Goal: Navigation & Orientation: Understand site structure

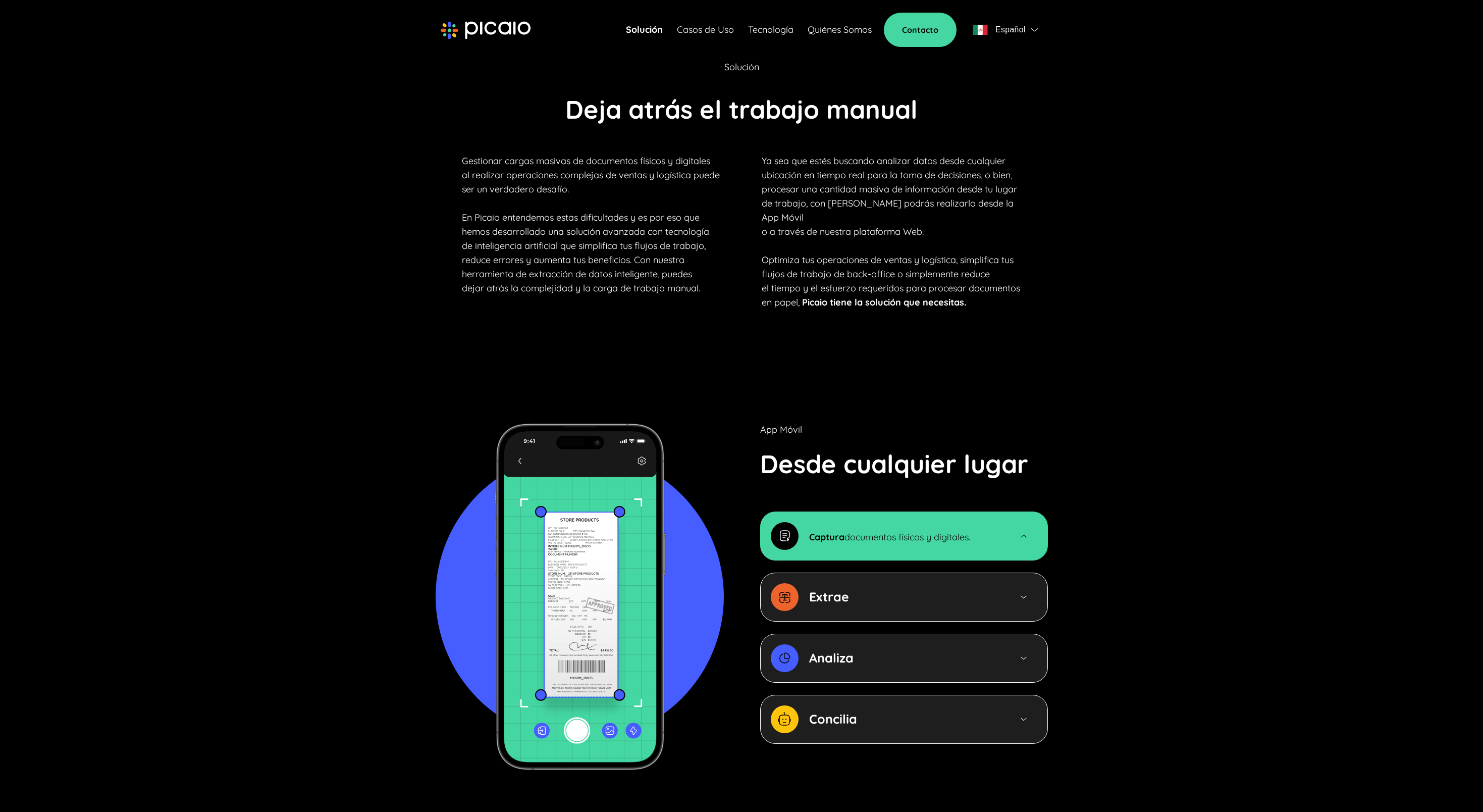
scroll to position [811, 0]
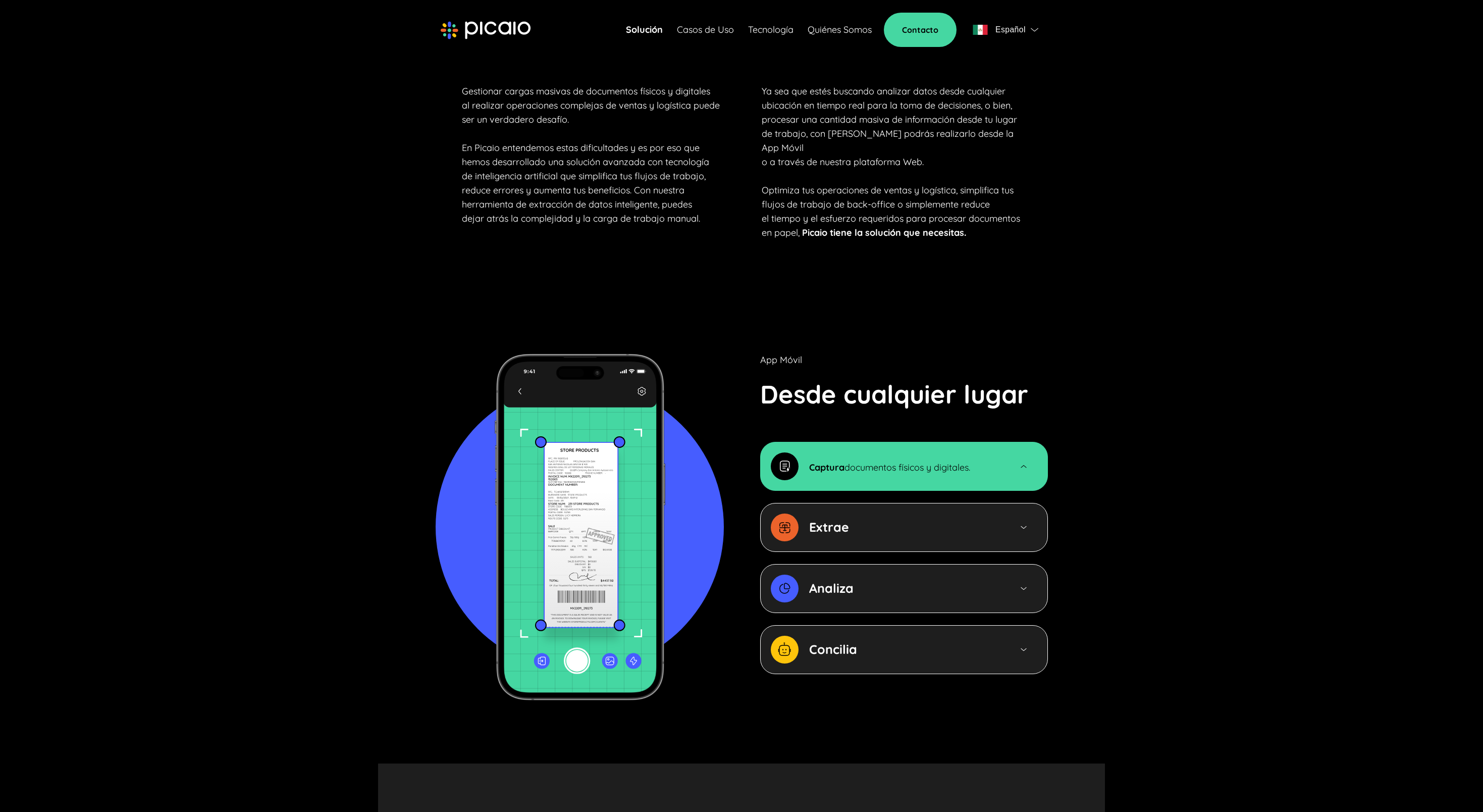
click at [855, 460] on div "Captura documentos físicos y digitales." at bounding box center [877, 466] width 213 height 28
click at [834, 519] on strong "Extrae" at bounding box center [829, 526] width 40 height 16
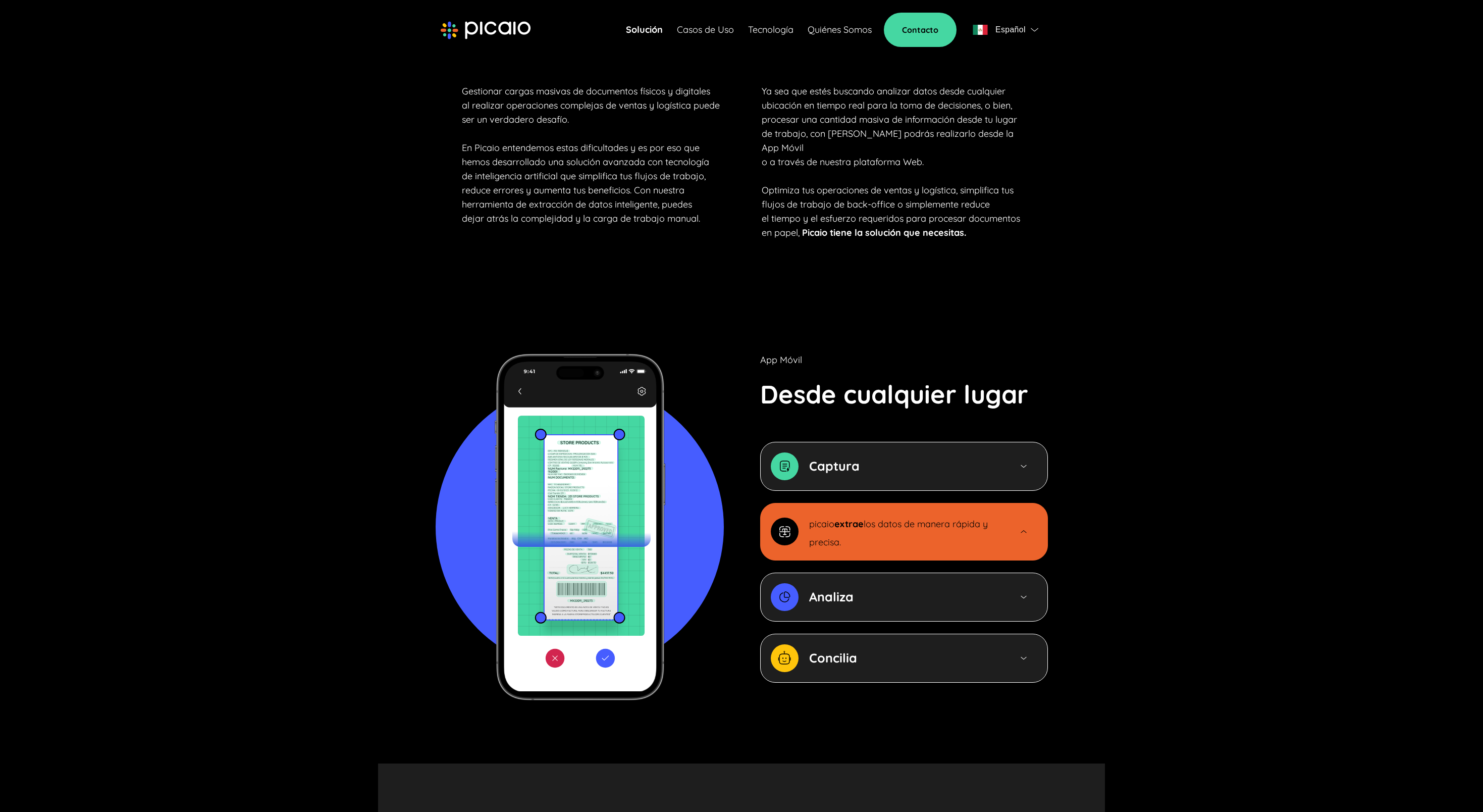
click at [854, 588] on div "Analiza" at bounding box center [905, 596] width 192 height 18
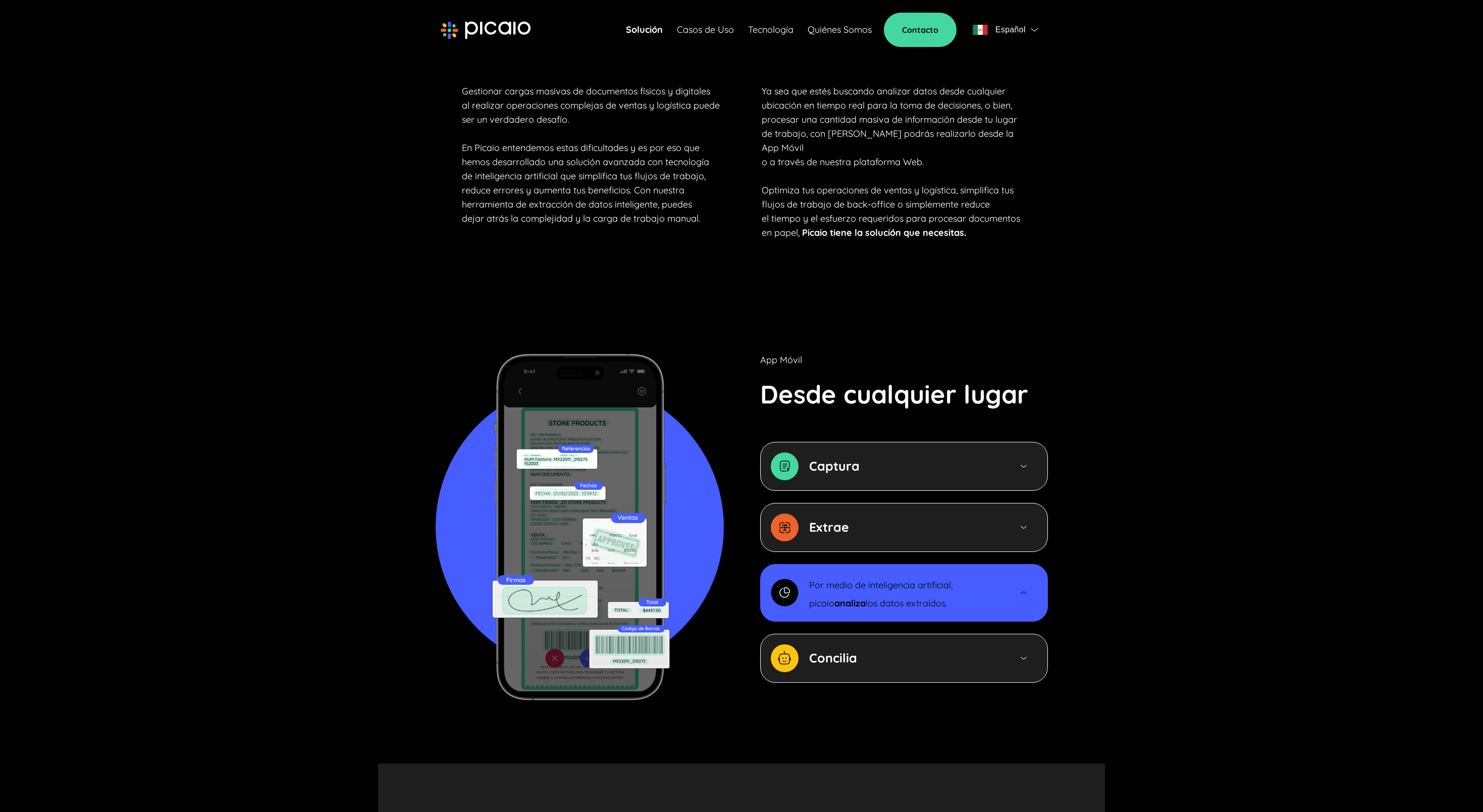
click at [823, 649] on strong "Concilia" at bounding box center [833, 657] width 48 height 16
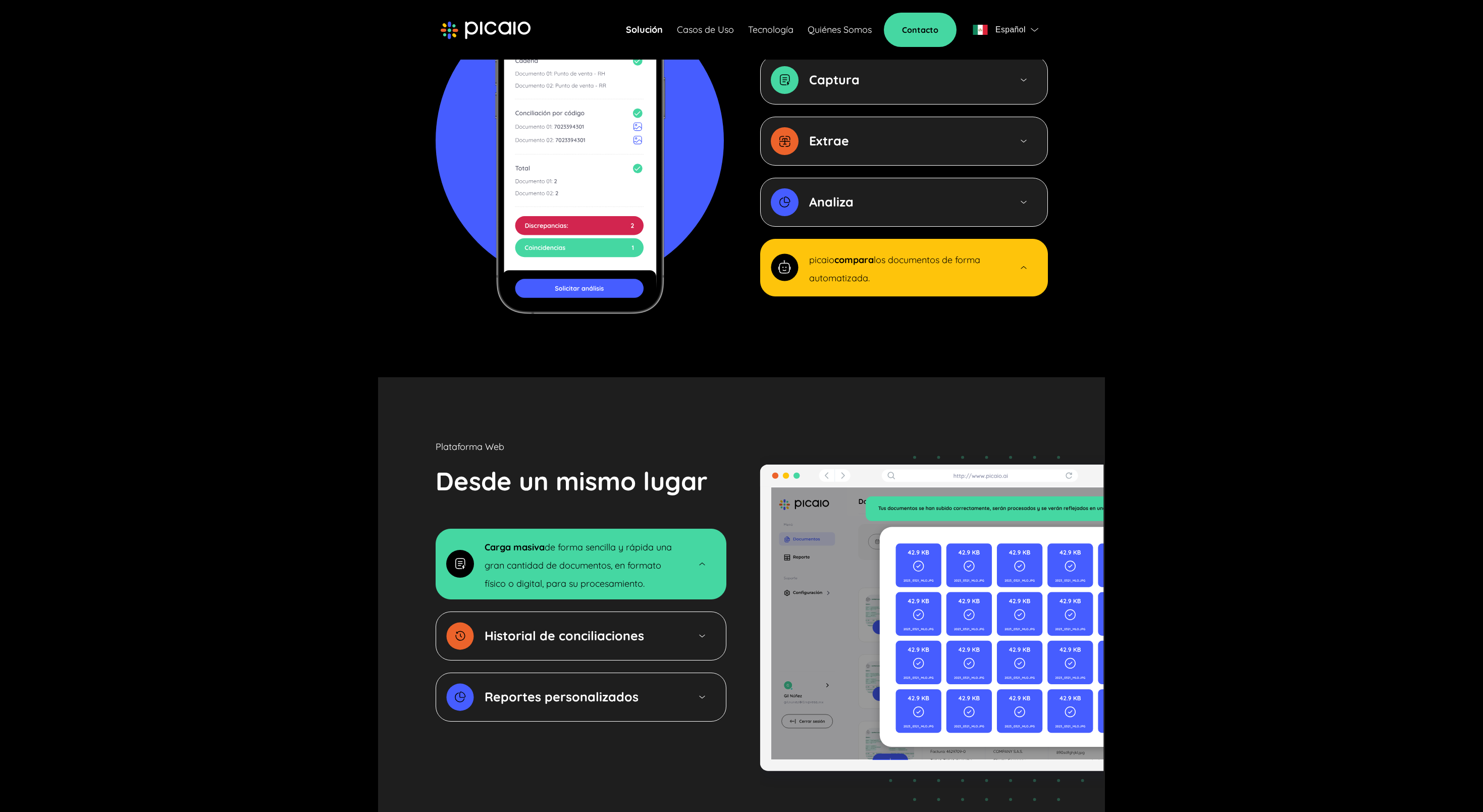
scroll to position [1263, 0]
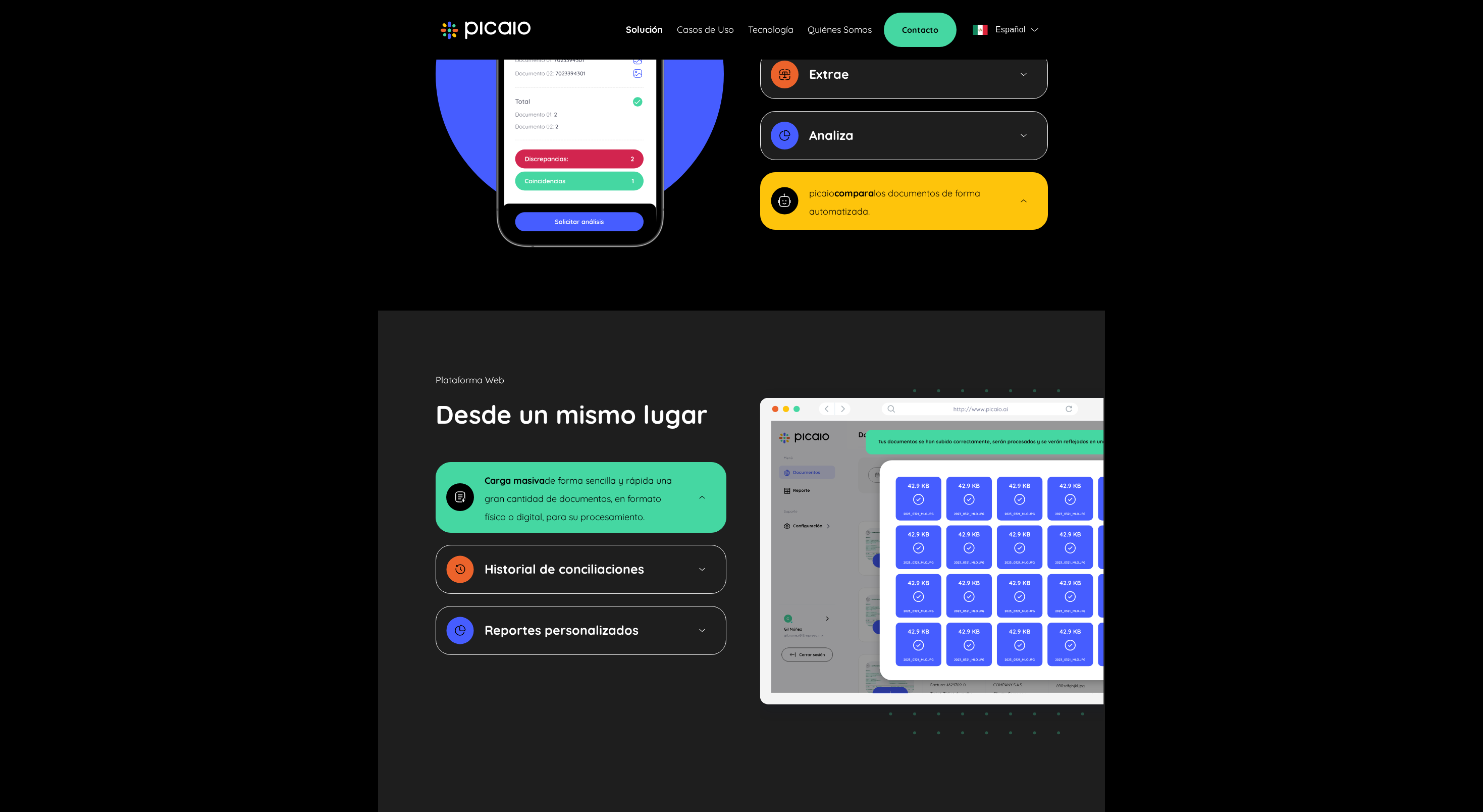
click at [595, 491] on p "Carga masiva de forma sencilla y rápida una gran cantidad de documentos, en for…" at bounding box center [582, 497] width 194 height 54
click at [594, 561] on strong "Historial de conciliaciones" at bounding box center [564, 568] width 160 height 16
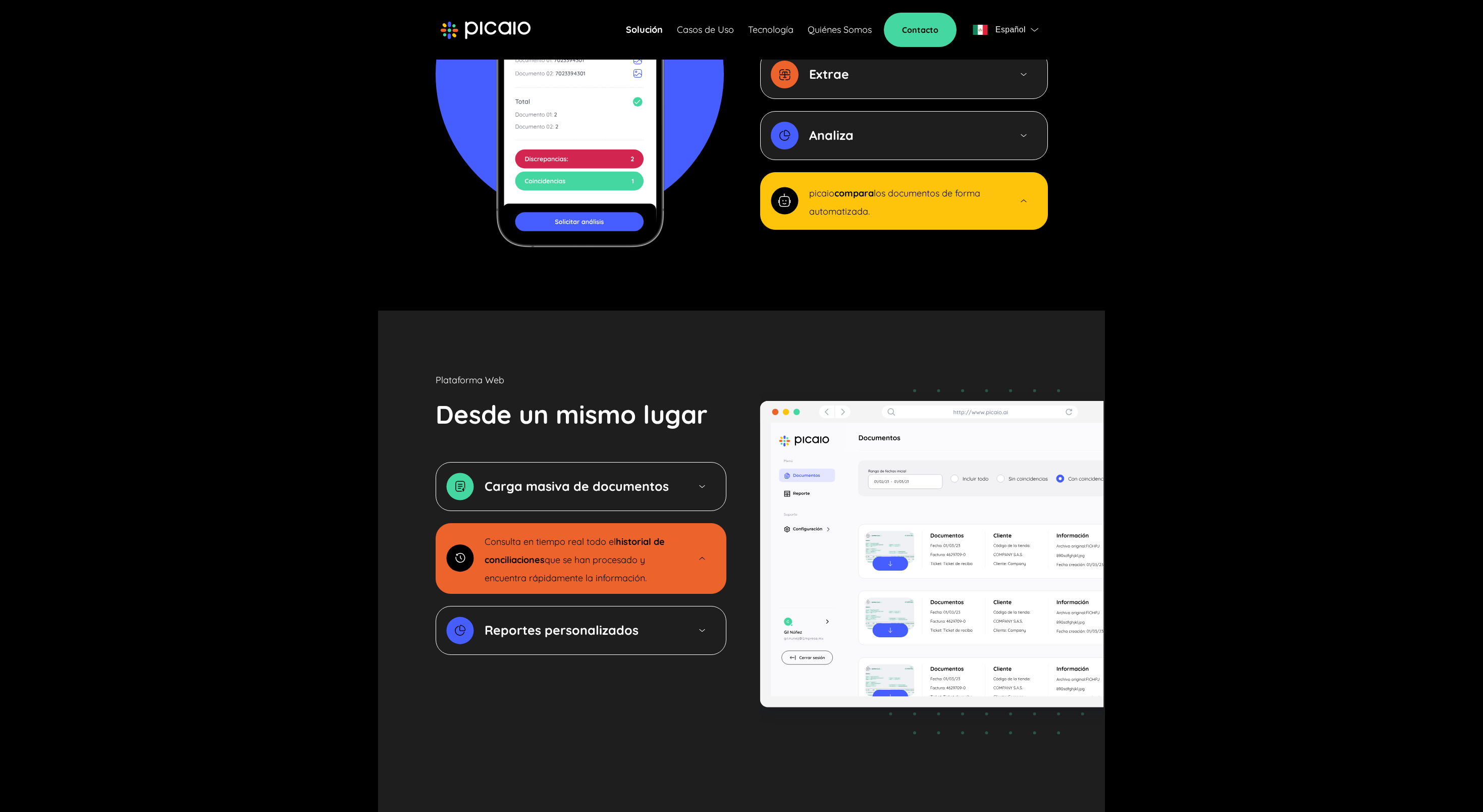
click at [571, 622] on strong "Reportes personalizados" at bounding box center [562, 630] width 154 height 16
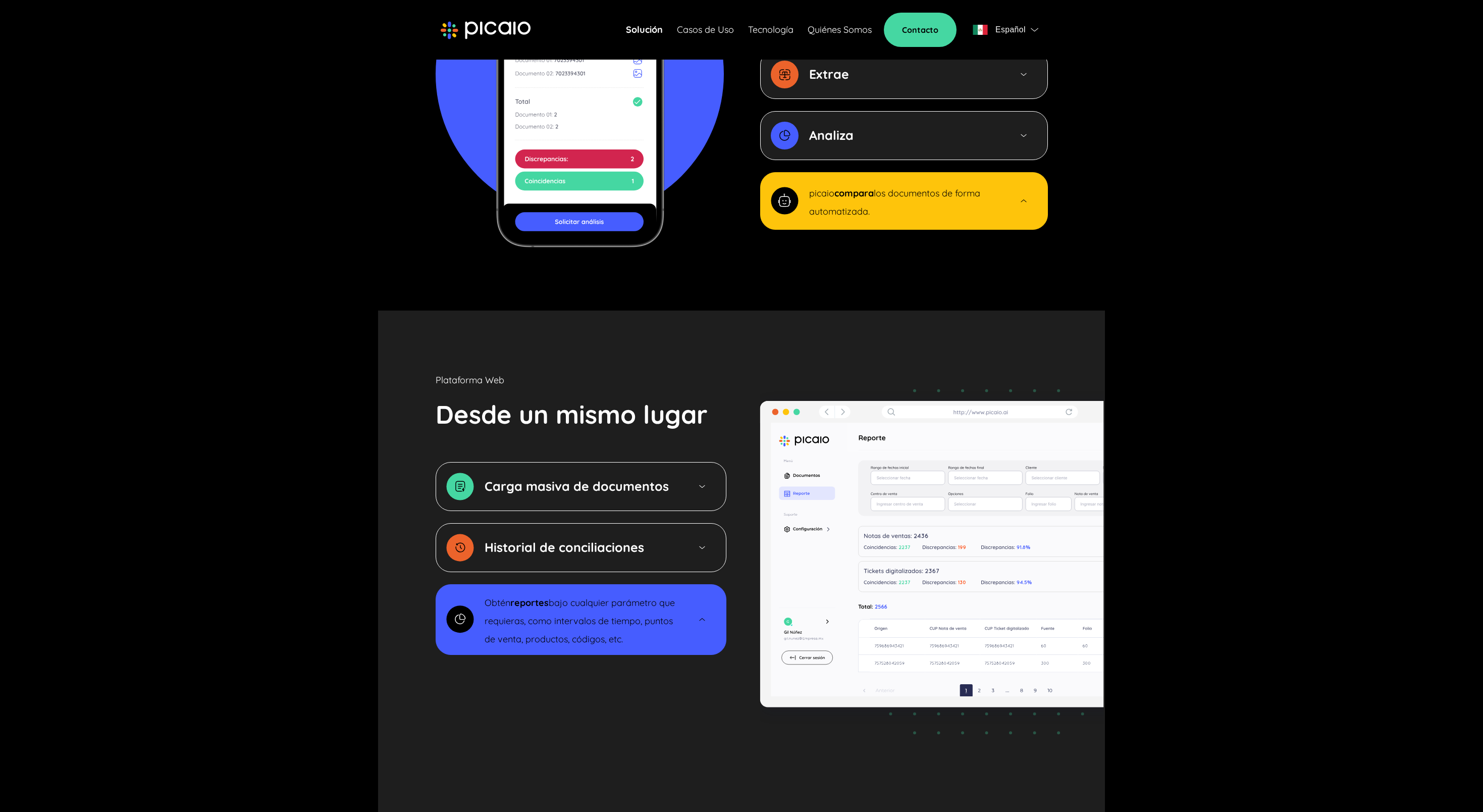
click at [574, 605] on span "bajo cualquier parámetro que requieras, como intervalos de tiempo, puntos de ve…" at bounding box center [580, 620] width 191 height 48
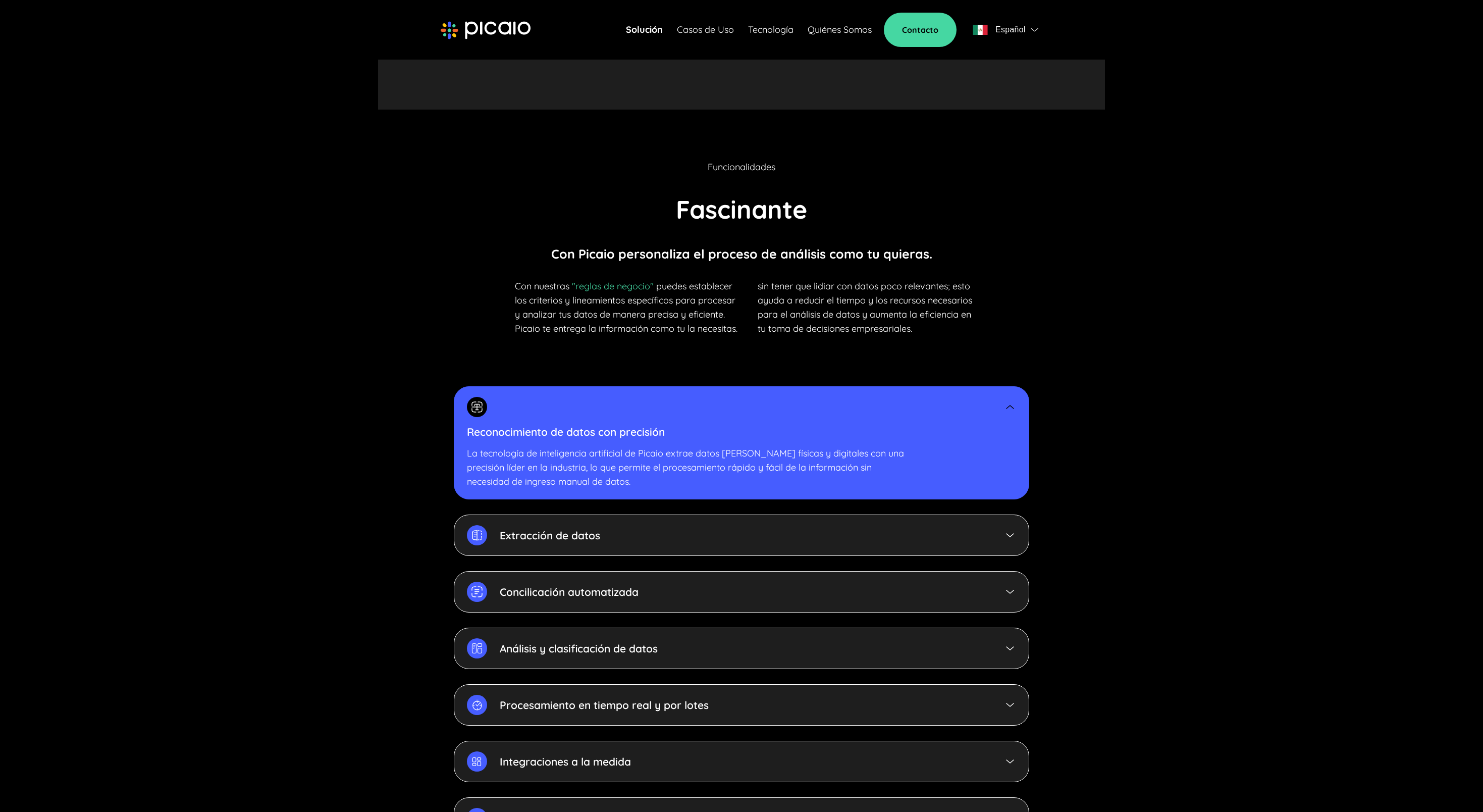
scroll to position [2015, 0]
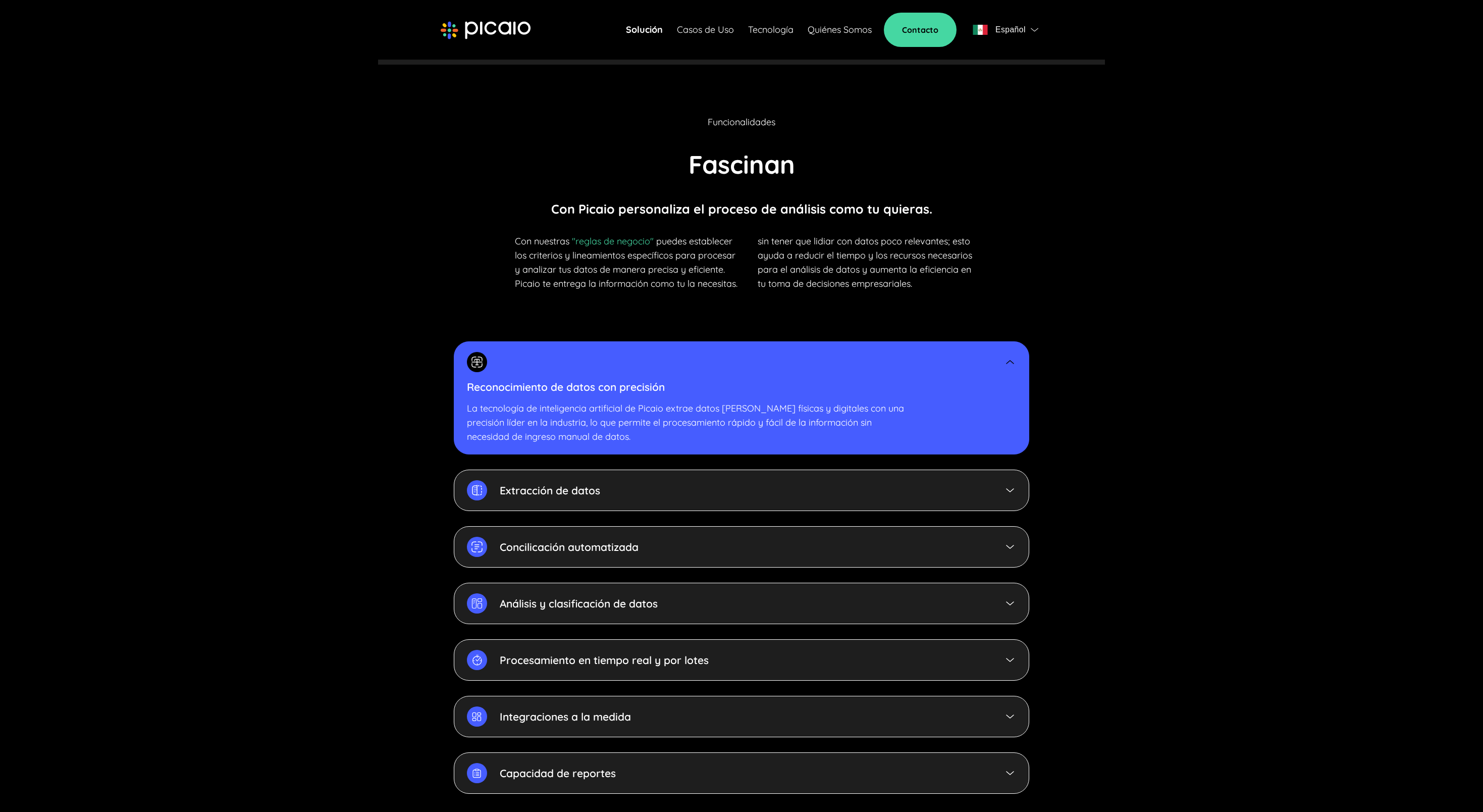
click at [670, 383] on div "Reconocimiento de datos con precisión La tecnología de inteligencia artificial …" at bounding box center [742, 397] width 576 height 113
click at [657, 401] on p "La tecnología de inteligencia artificial de Picaio extrae datos [PERSON_NAME] f…" at bounding box center [742, 421] width 549 height 42
click at [675, 481] on div "Extracción de datos" at bounding box center [742, 490] width 576 height 41
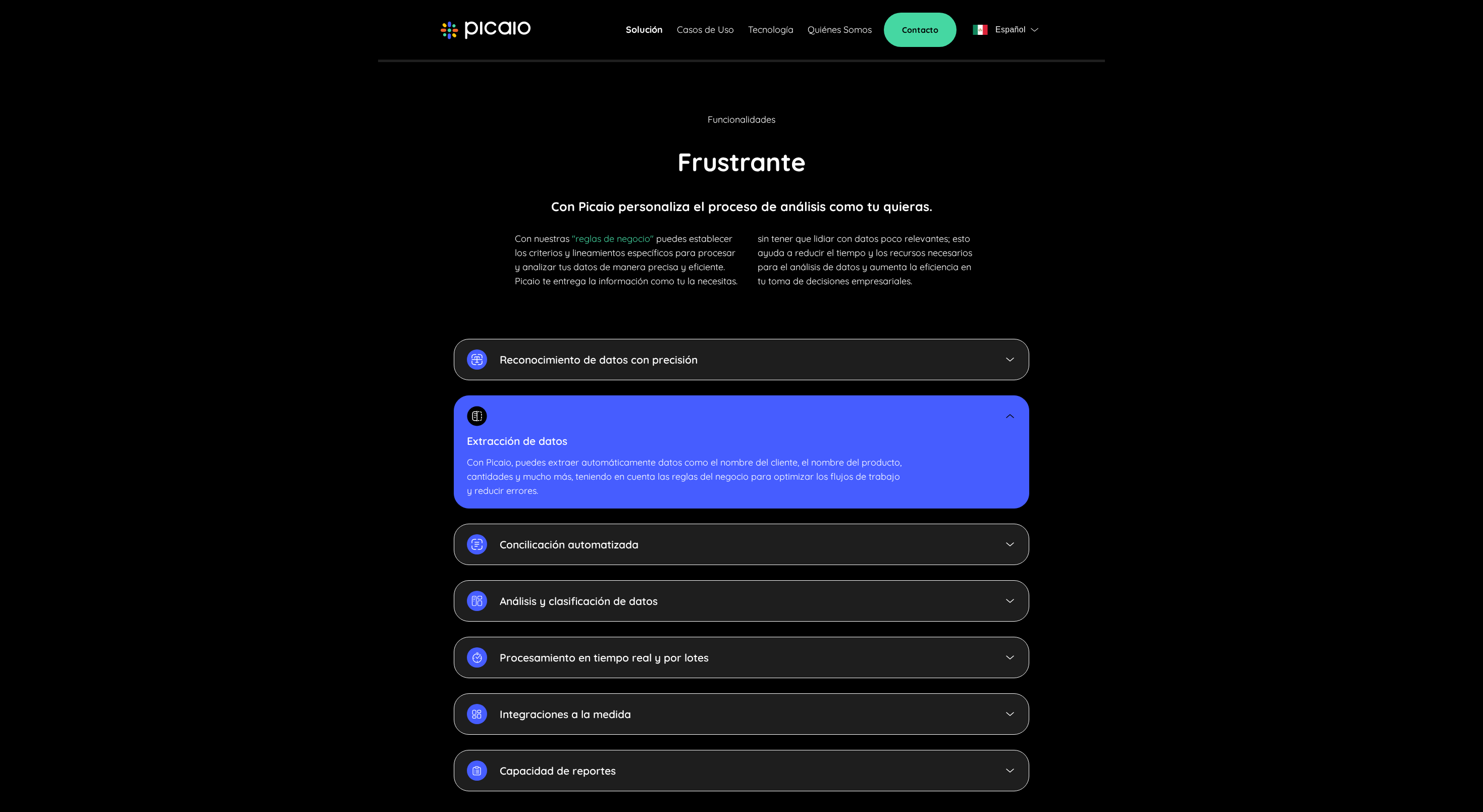
scroll to position [2186, 0]
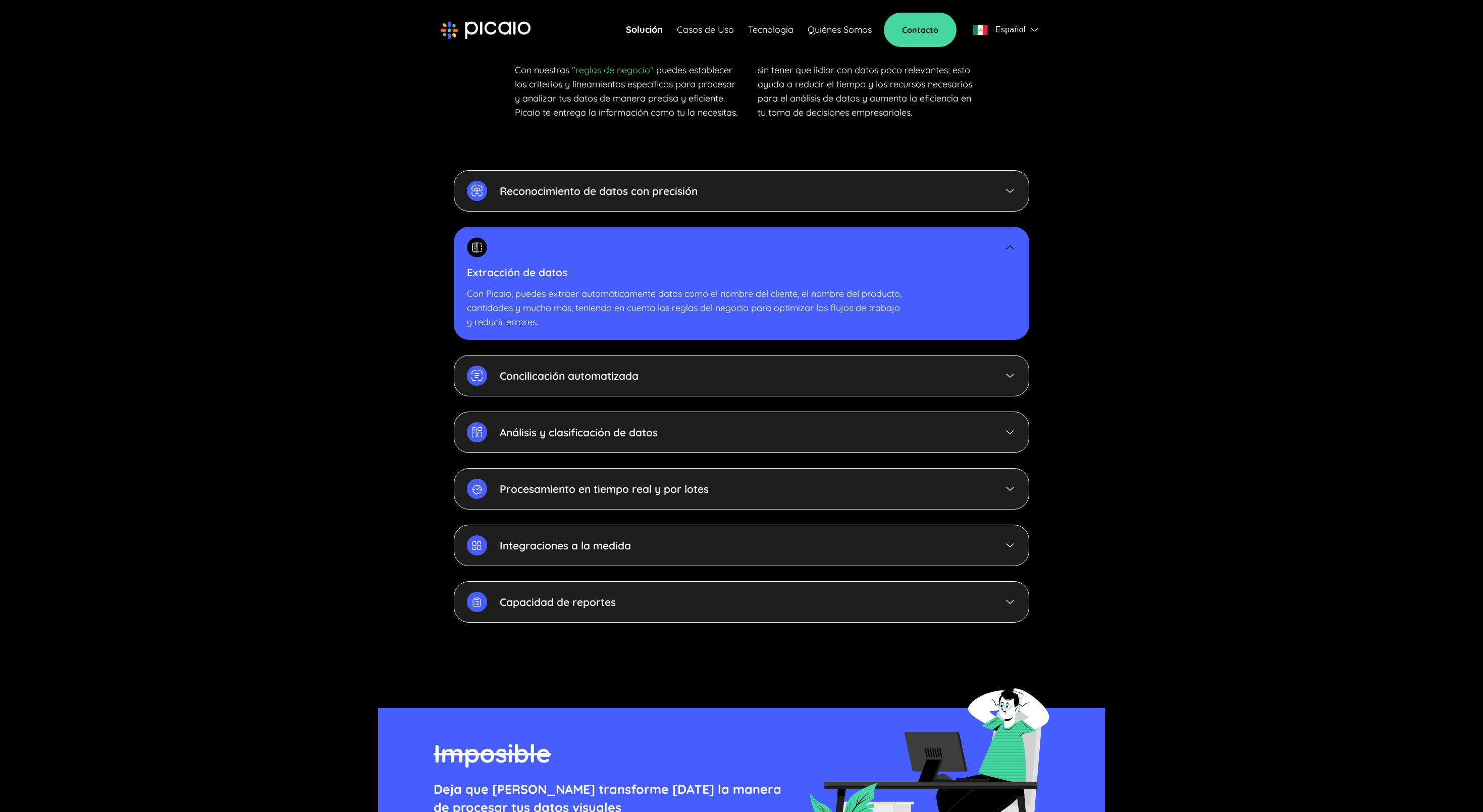
click at [651, 363] on div "Concilicación automatizada" at bounding box center [742, 376] width 576 height 41
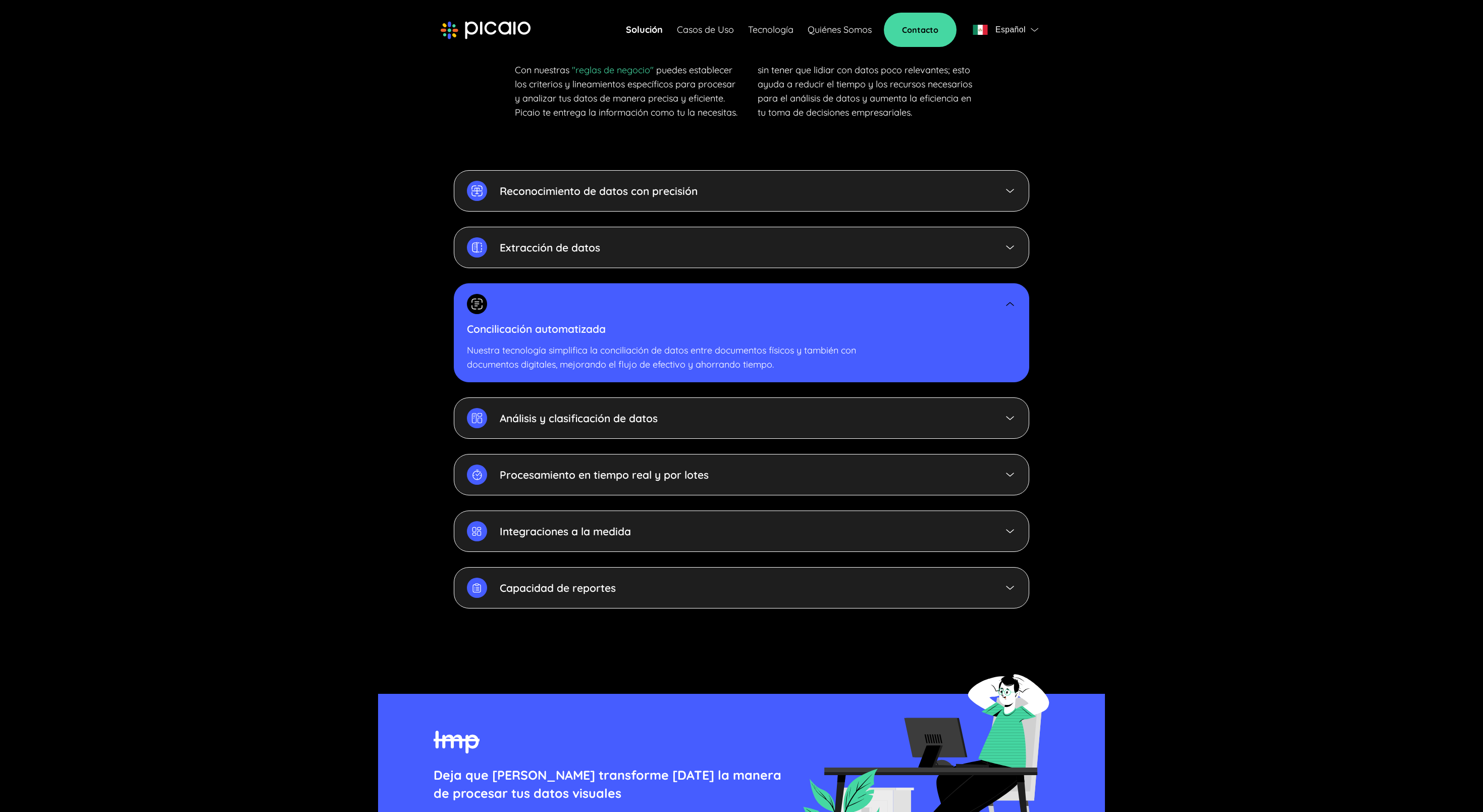
click at [646, 418] on div "Análisis y clasificación de datos" at bounding box center [742, 418] width 576 height 41
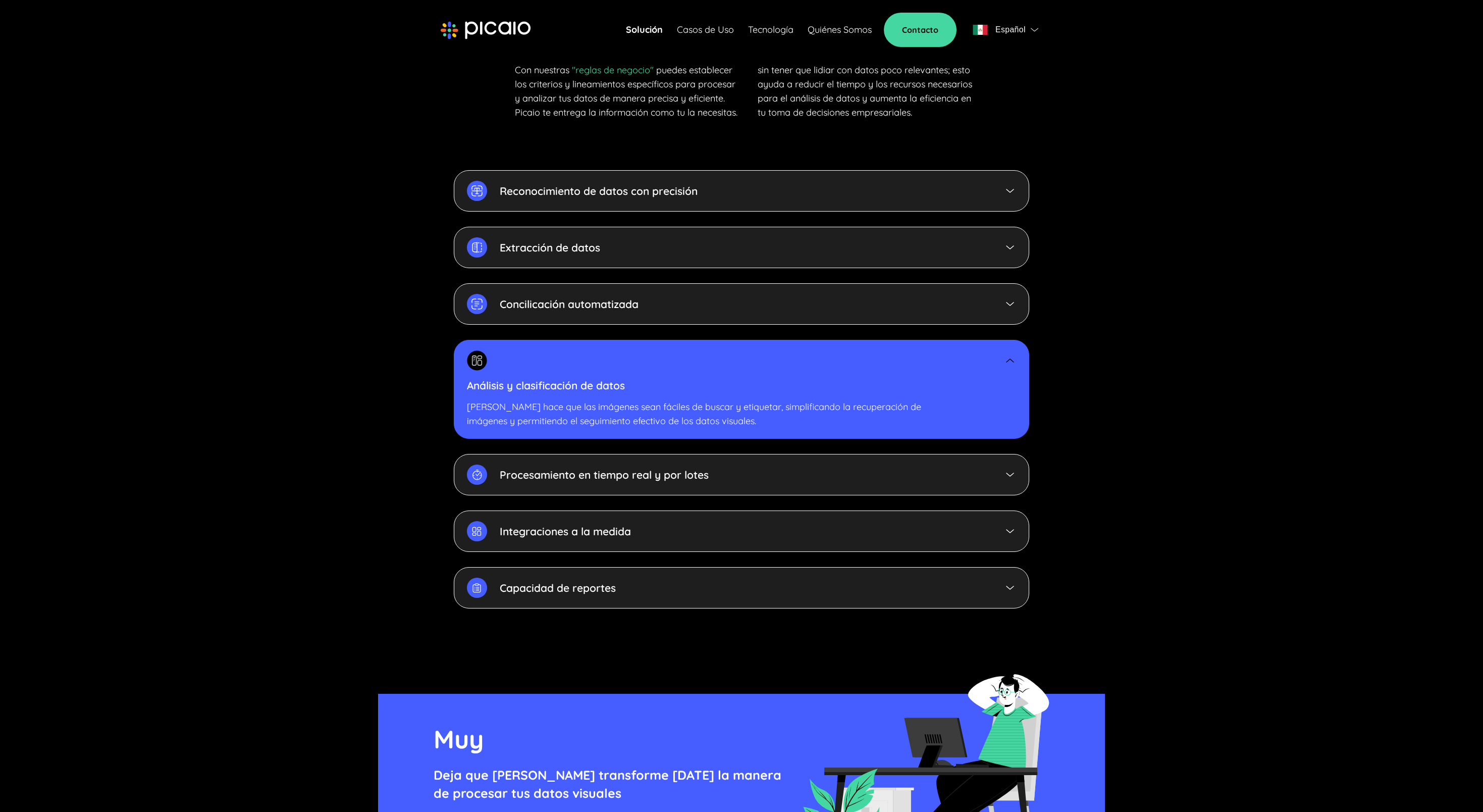
click at [652, 467] on p "Procesamiento en tiempo real y por lotes" at bounding box center [605, 474] width 209 height 14
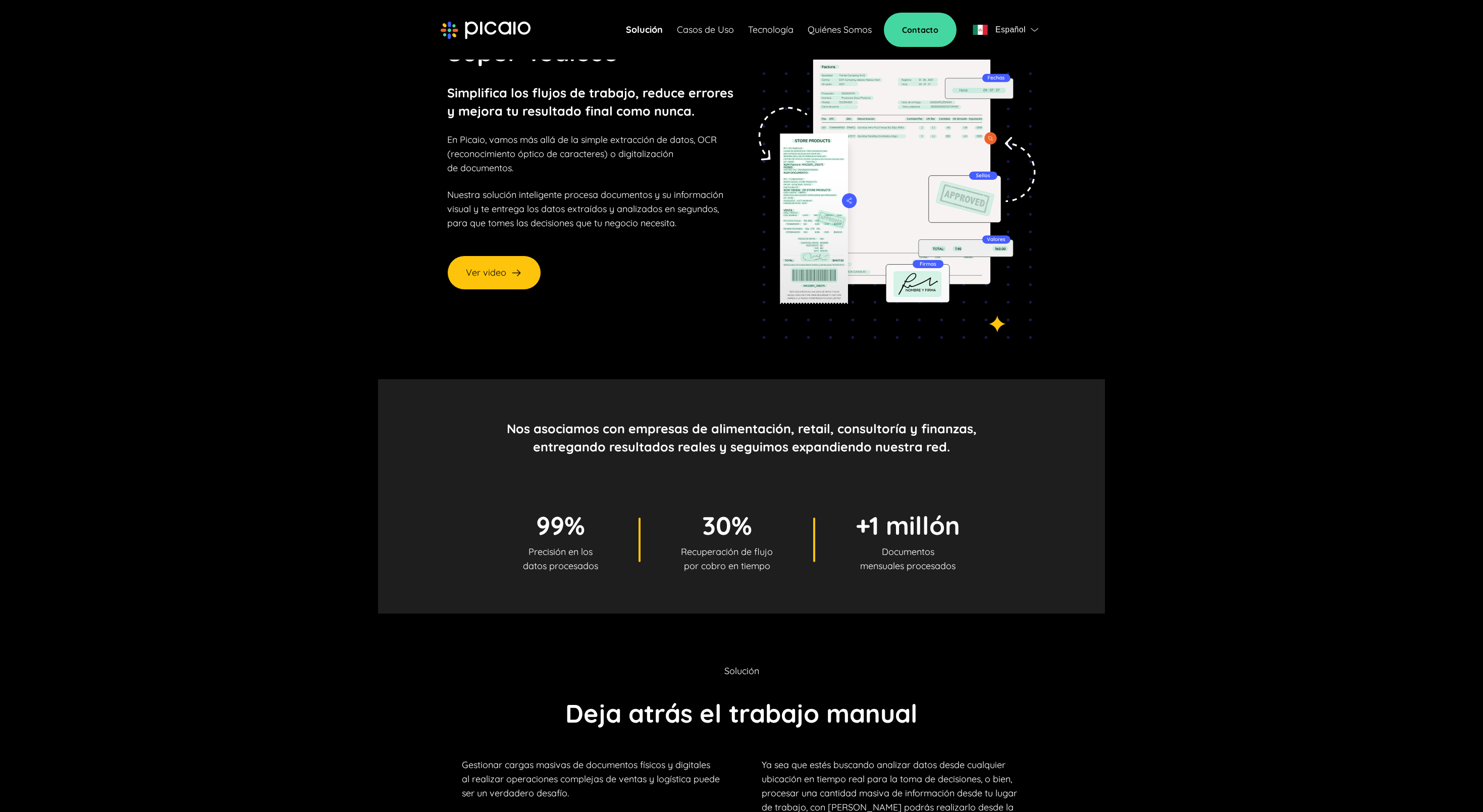
scroll to position [0, 0]
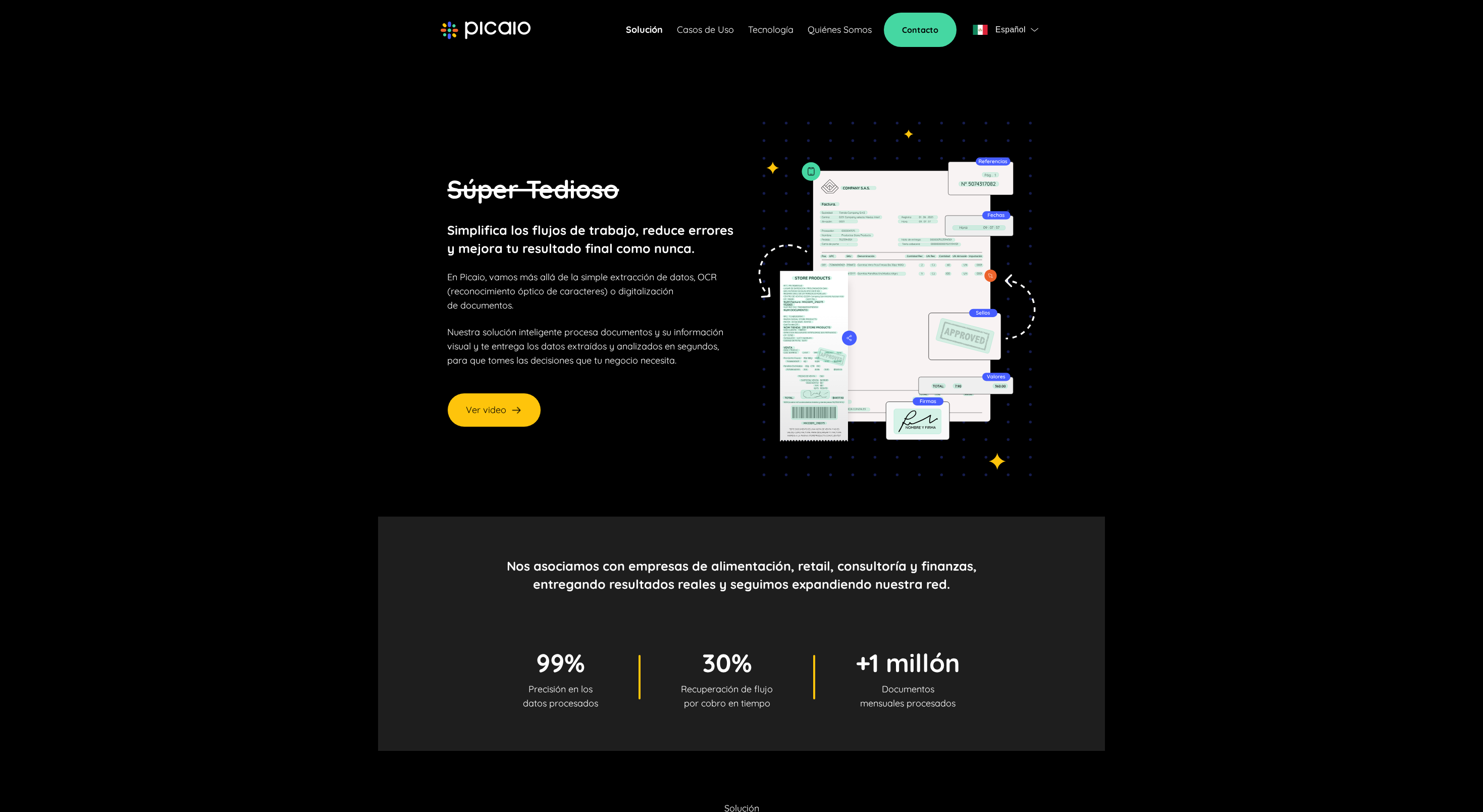
click at [859, 33] on link "Quiénes Somos" at bounding box center [839, 29] width 64 height 14
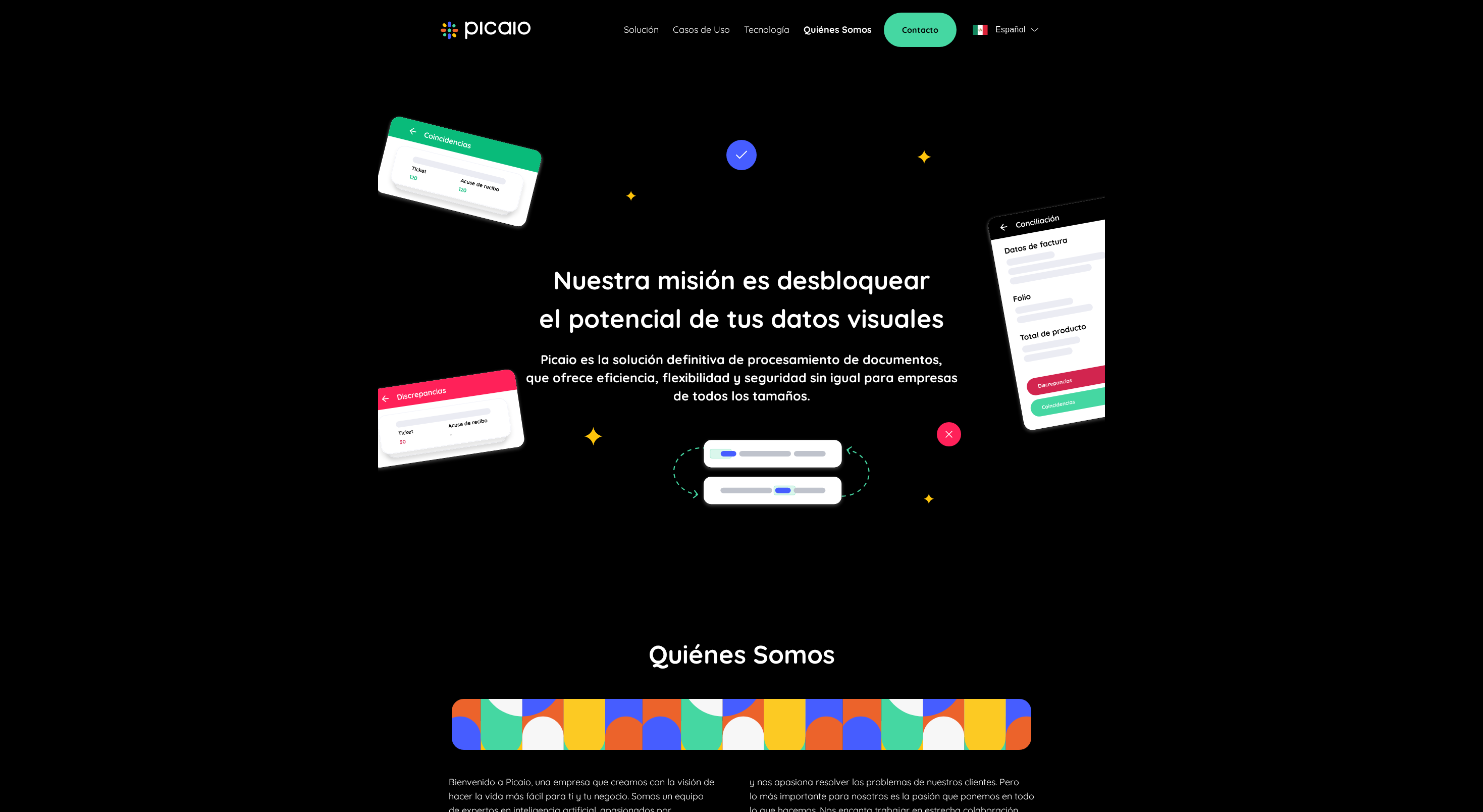
click at [772, 27] on link "Tecnología" at bounding box center [766, 29] width 46 height 14
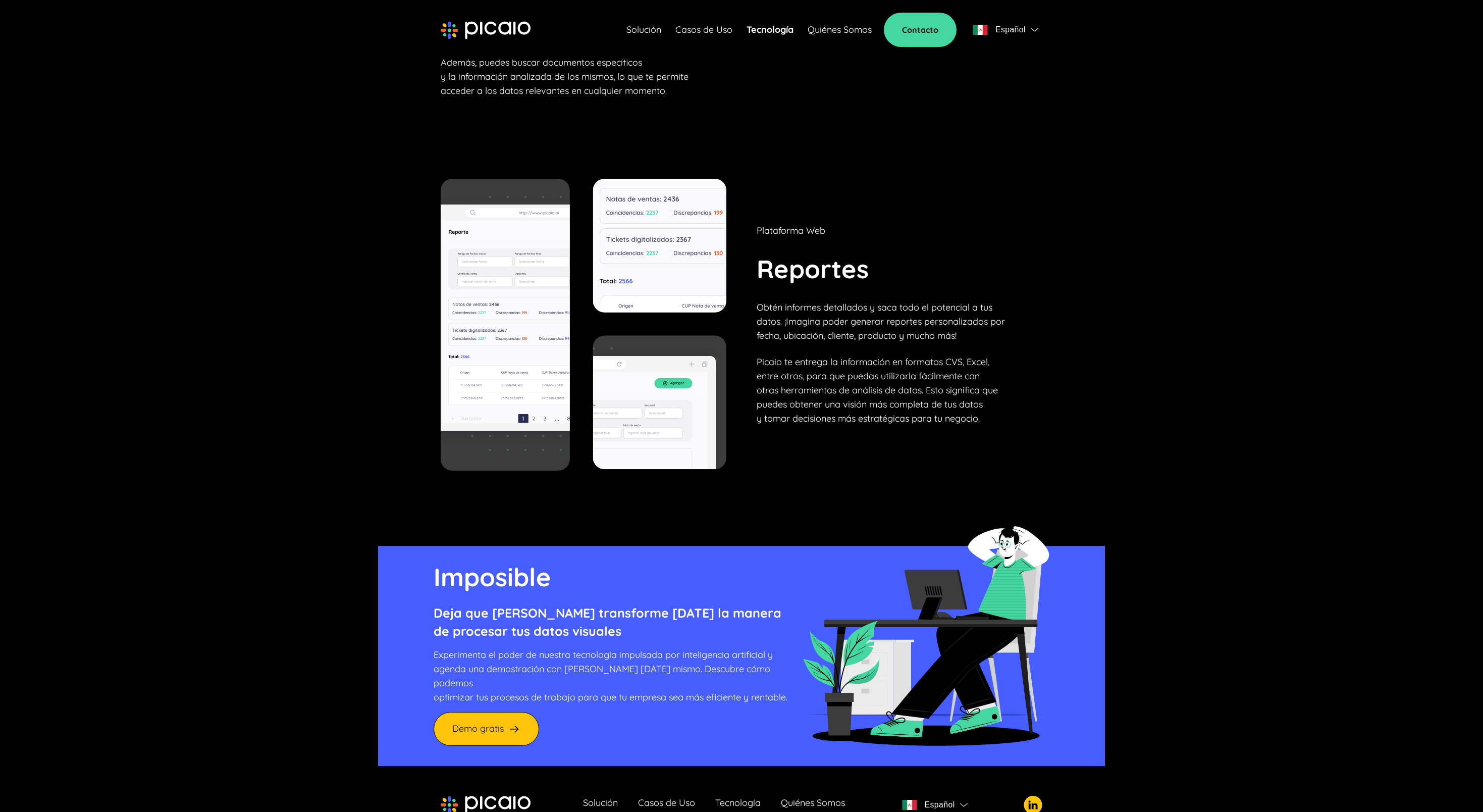
scroll to position [3618, 0]
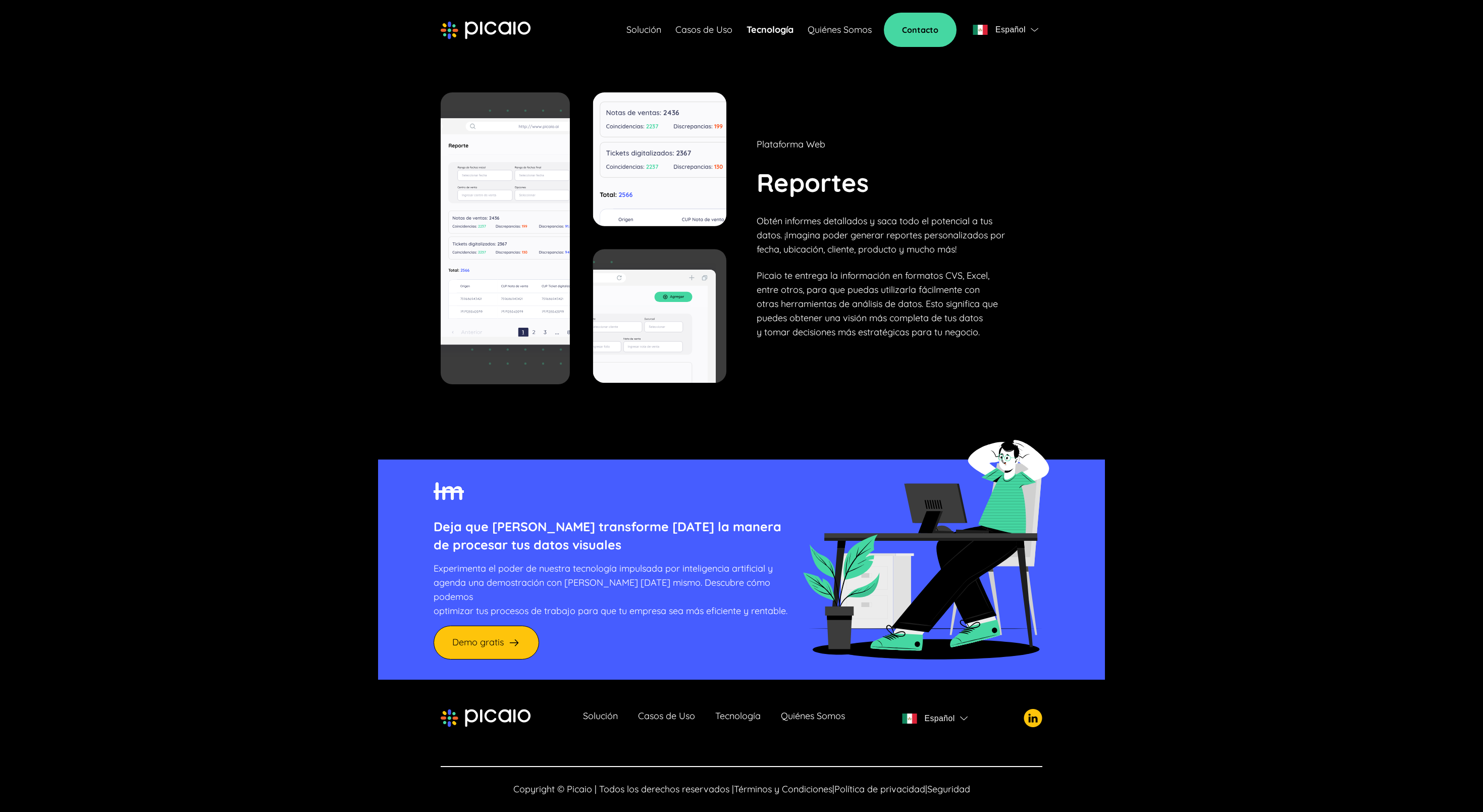
click at [705, 33] on link "Casos de Uso" at bounding box center [704, 29] width 57 height 14
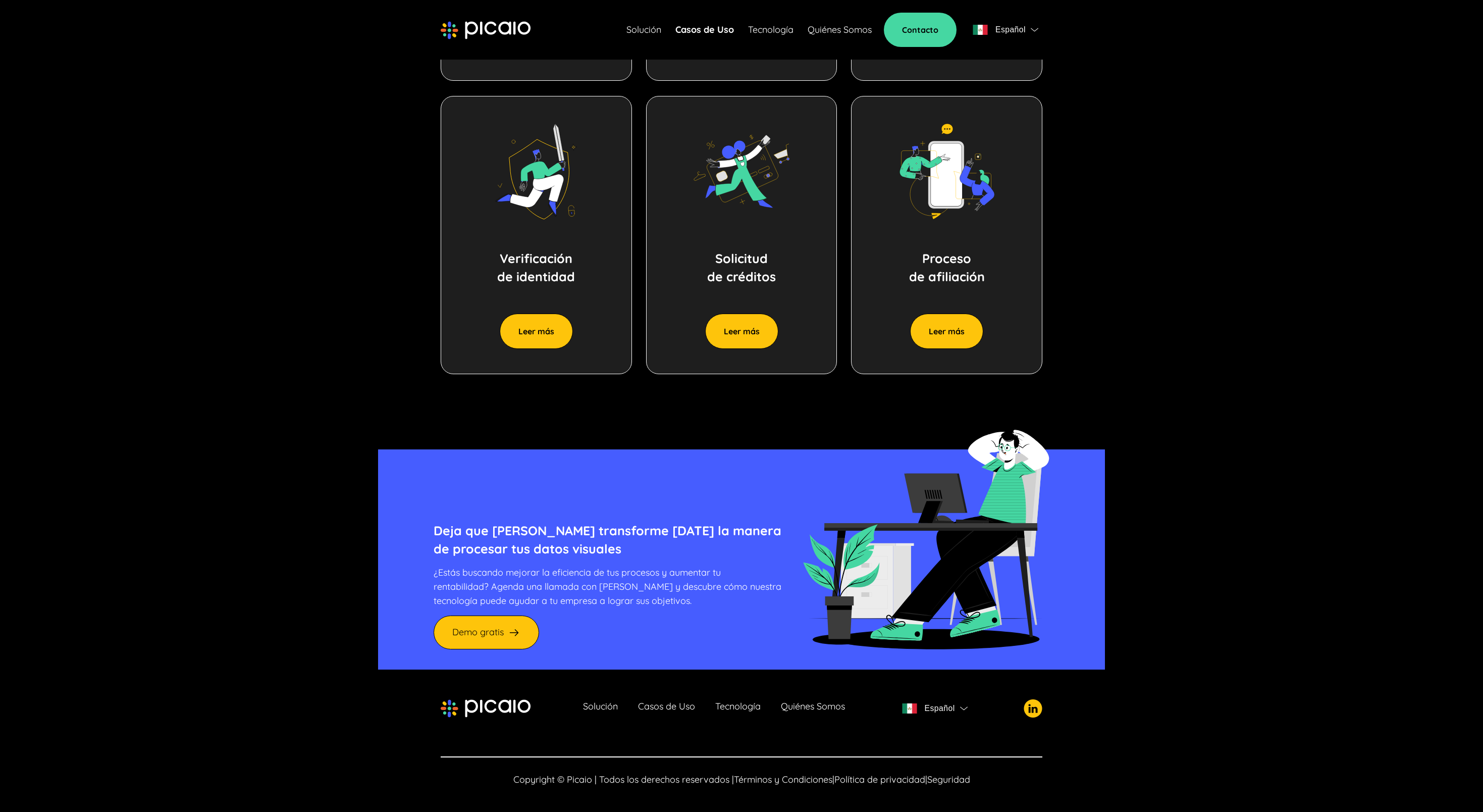
scroll to position [798, 0]
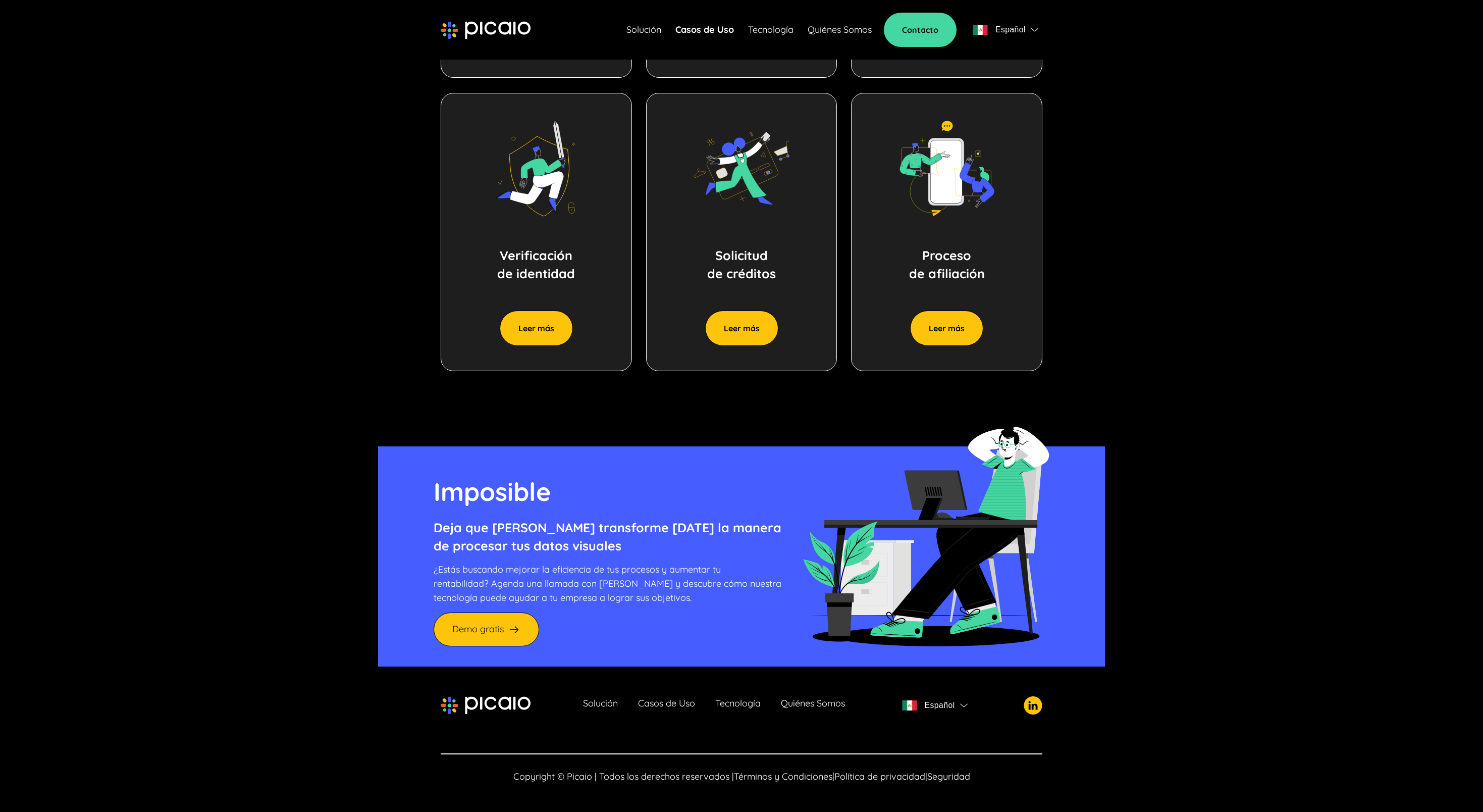
click at [637, 25] on link "Solución" at bounding box center [643, 29] width 35 height 14
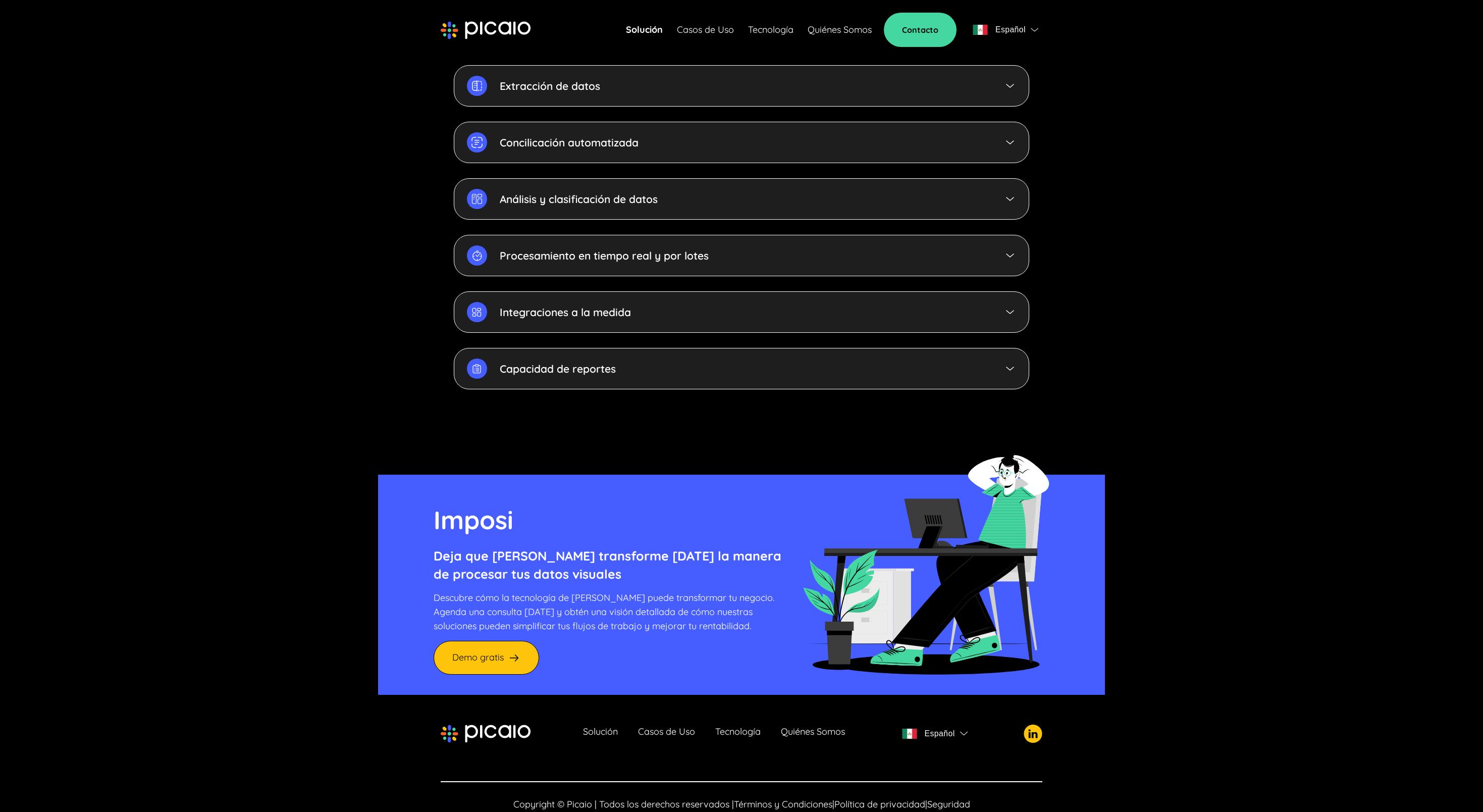
scroll to position [2431, 0]
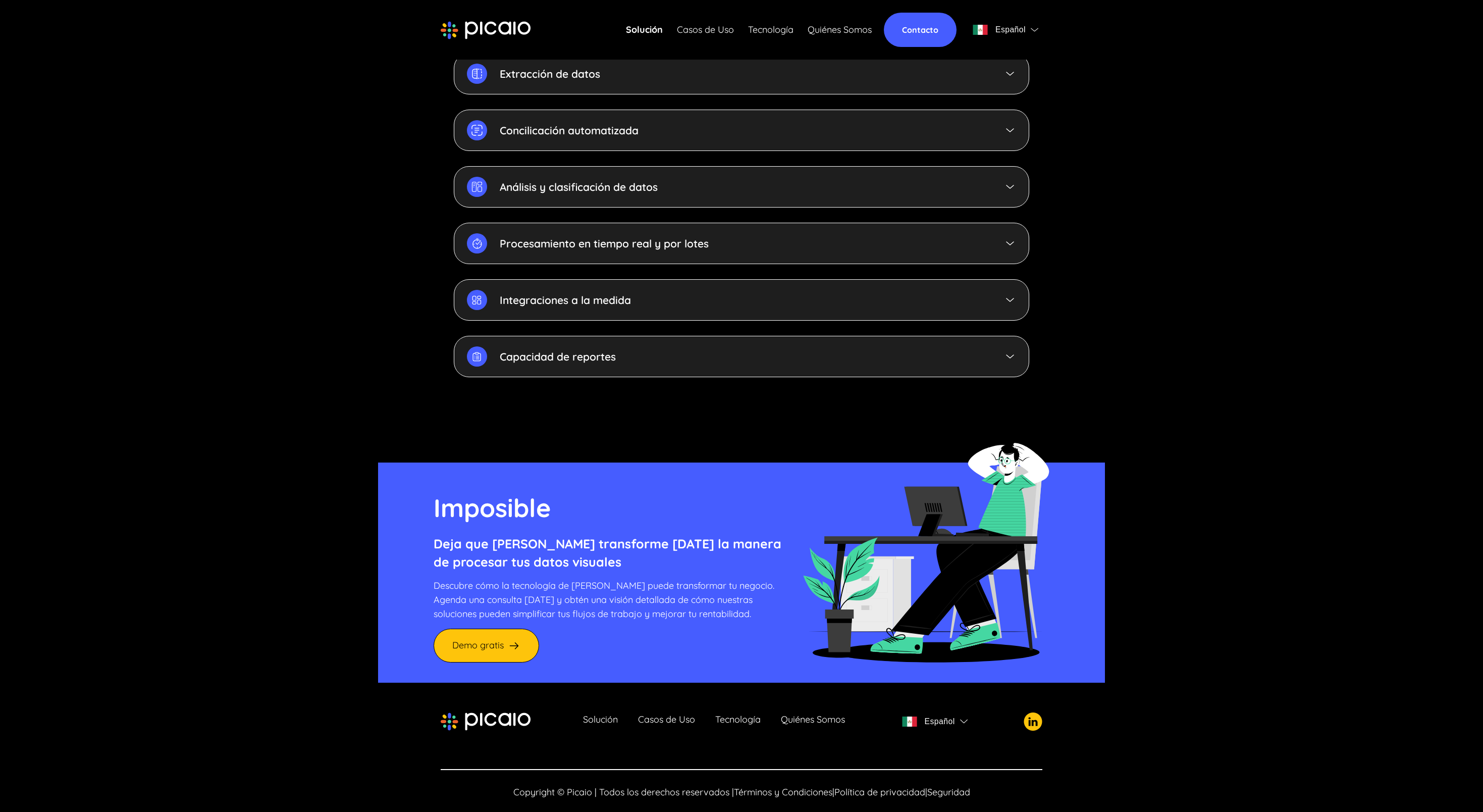
click at [901, 27] on link "Contacto" at bounding box center [920, 30] width 73 height 35
